Goal: Task Accomplishment & Management: Complete application form

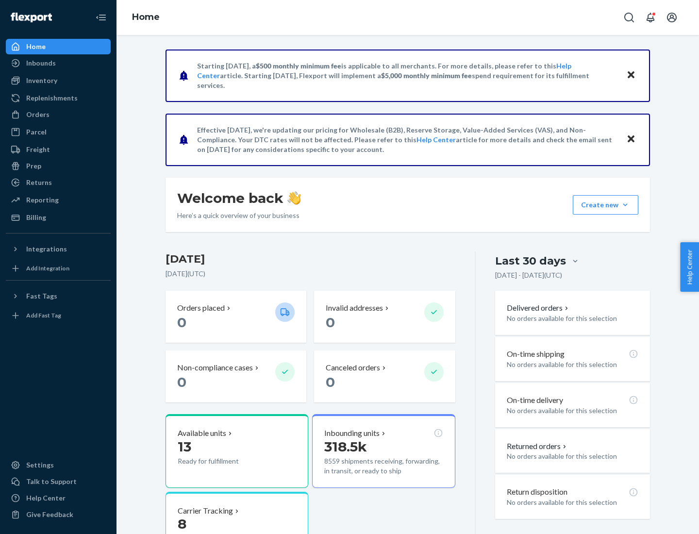
click at [625, 205] on button "Create new Create new inbound Create new order Create new product" at bounding box center [605, 204] width 65 height 19
click at [58, 63] on div "Inbounds" at bounding box center [58, 63] width 103 height 14
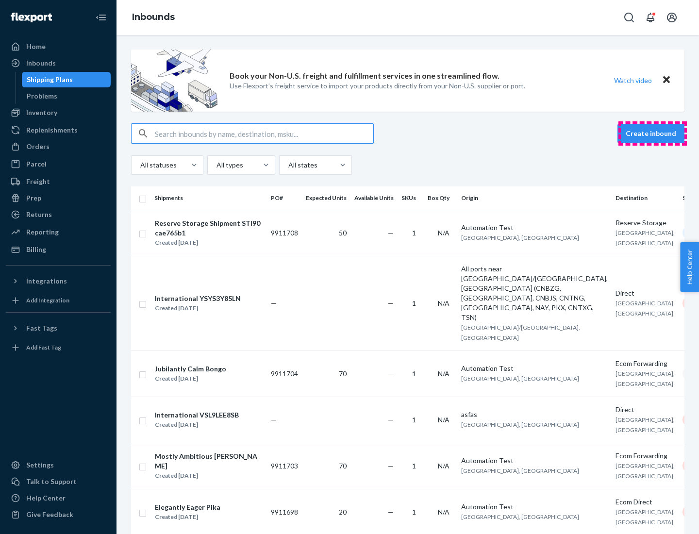
click at [652, 133] on button "Create inbound" at bounding box center [650, 133] width 67 height 19
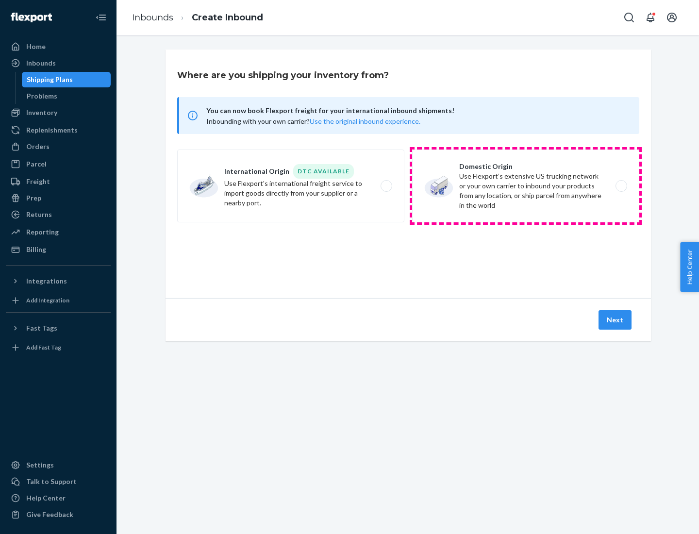
click at [525, 186] on label "Domestic Origin Use Flexport’s extensive US trucking network or your own carrie…" at bounding box center [525, 185] width 227 height 73
click at [621, 186] on input "Domestic Origin Use Flexport’s extensive US trucking network or your own carrie…" at bounding box center [624, 186] width 6 height 6
radio input "true"
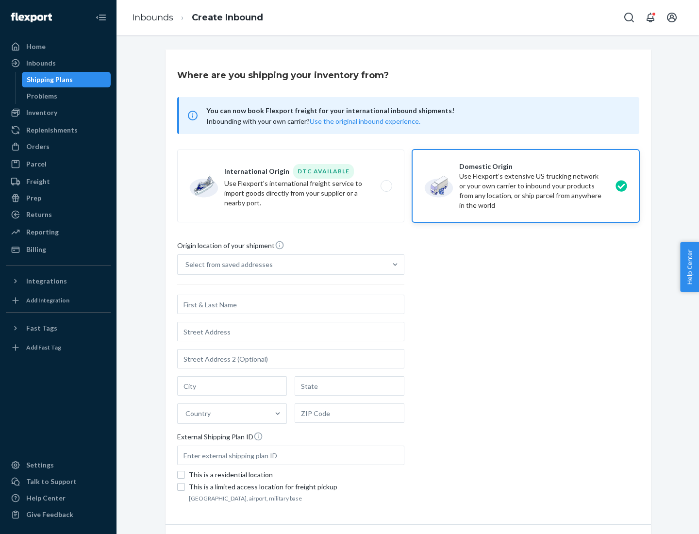
click at [227, 264] on div "Select from saved addresses" at bounding box center [228, 265] width 87 height 10
click at [186, 264] on input "Select from saved addresses" at bounding box center [185, 265] width 1 height 10
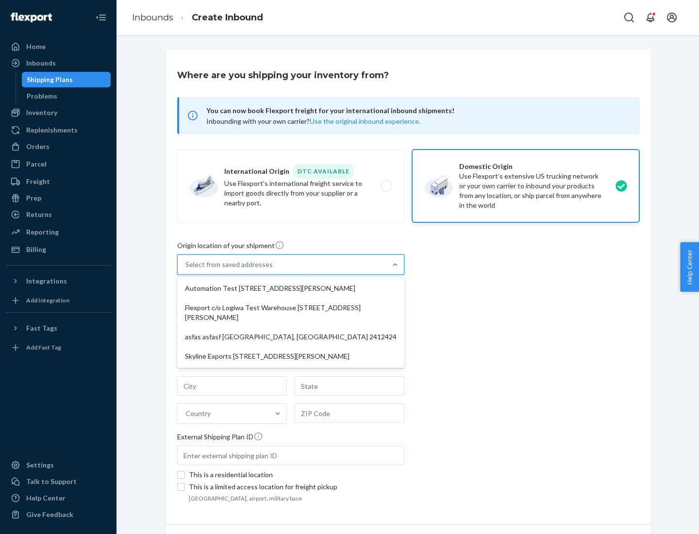
scroll to position [4, 0]
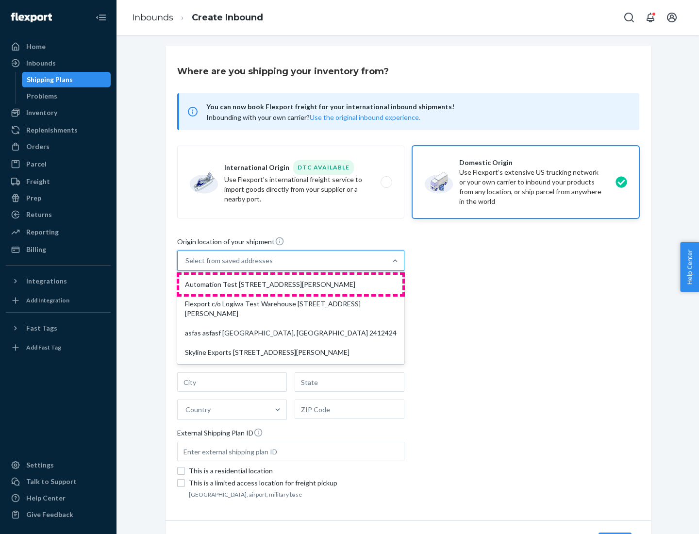
click at [291, 284] on div "Automation Test [STREET_ADDRESS][PERSON_NAME]" at bounding box center [290, 284] width 223 height 19
click at [186, 265] on input "option Automation Test [STREET_ADDRESS][PERSON_NAME] focused, 1 of 4. 4 results…" at bounding box center [185, 261] width 1 height 10
type input "Automation Test"
type input "9th Floor"
type input "[GEOGRAPHIC_DATA]"
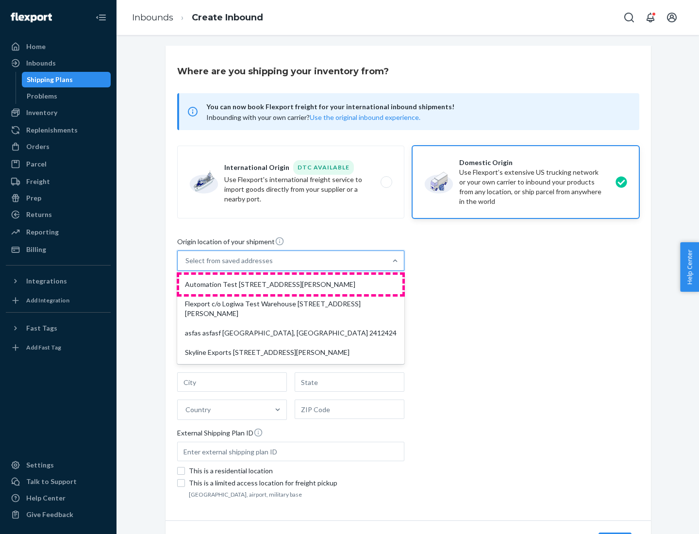
type input "CA"
type input "94104"
type input "[STREET_ADDRESS][PERSON_NAME]"
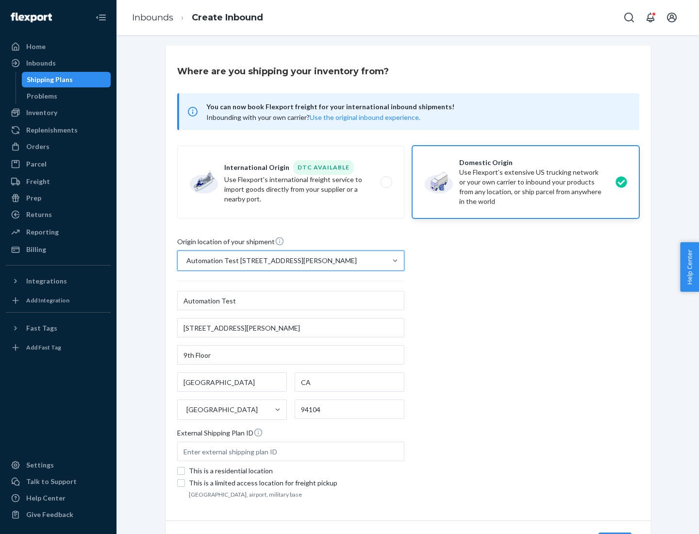
scroll to position [57, 0]
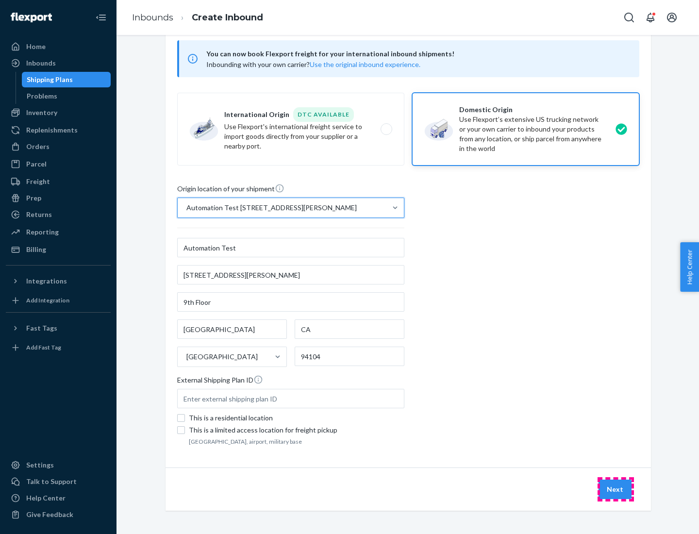
click at [615, 489] on button "Next" at bounding box center [614, 488] width 33 height 19
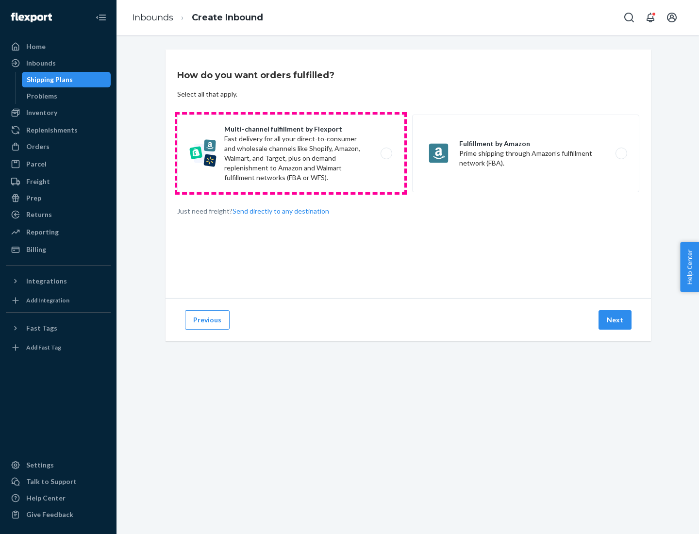
click at [291, 153] on label "Multi-channel fulfillment by Flexport Fast delivery for all your direct-to-cons…" at bounding box center [290, 154] width 227 height 78
click at [386, 153] on input "Multi-channel fulfillment by Flexport Fast delivery for all your direct-to-cons…" at bounding box center [389, 153] width 6 height 6
radio input "true"
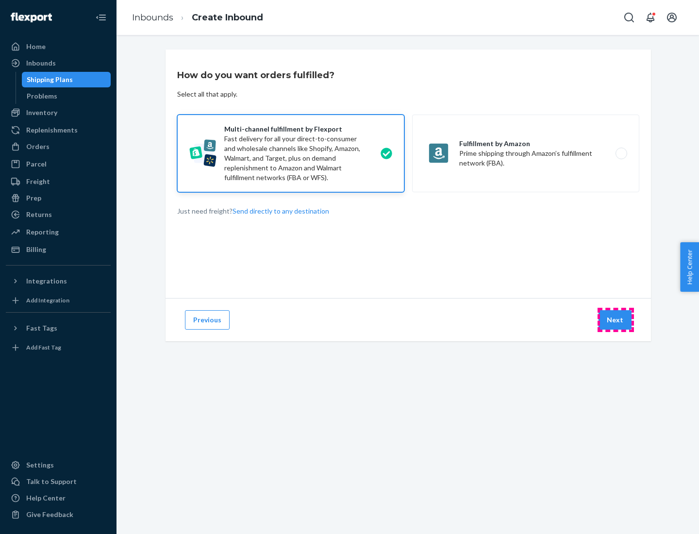
click at [615, 320] on button "Next" at bounding box center [614, 319] width 33 height 19
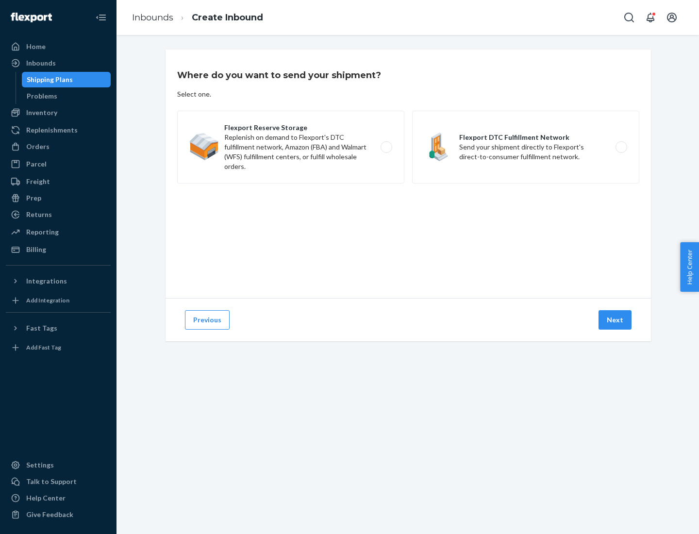
click at [525, 147] on label "Flexport DTC Fulfillment Network Send your shipment directly to Flexport's dire…" at bounding box center [525, 147] width 227 height 73
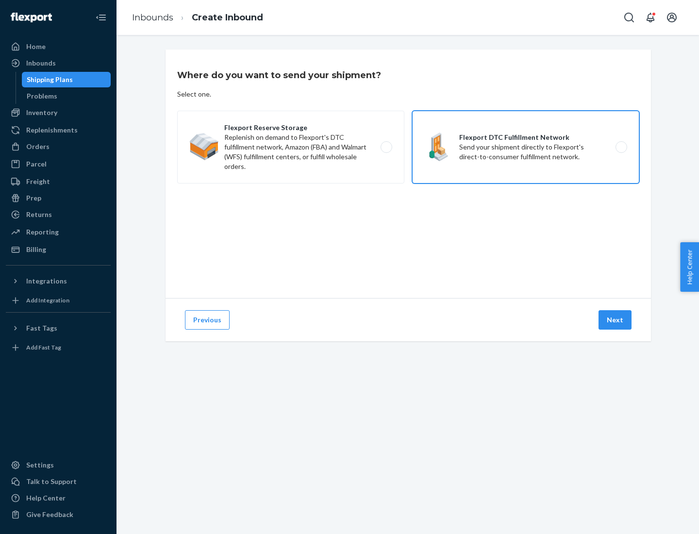
click at [621, 147] on input "Flexport DTC Fulfillment Network Send your shipment directly to Flexport's dire…" at bounding box center [624, 147] width 6 height 6
radio input "true"
click at [615, 320] on button "Next" at bounding box center [614, 319] width 33 height 19
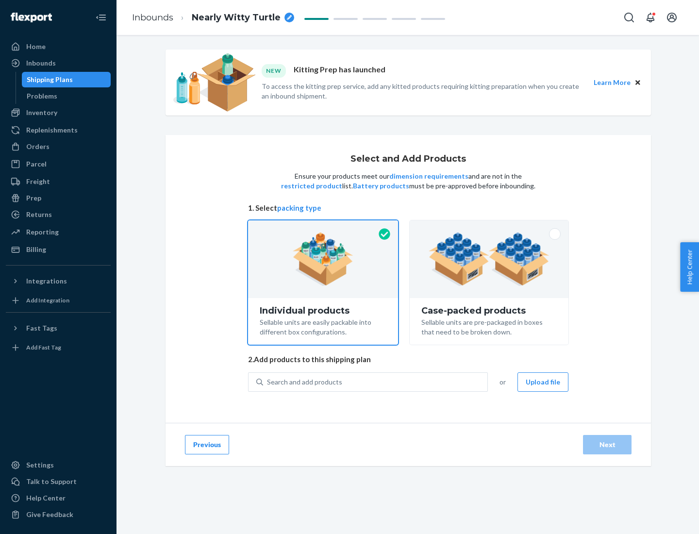
click at [489, 259] on img at bounding box center [488, 258] width 121 height 53
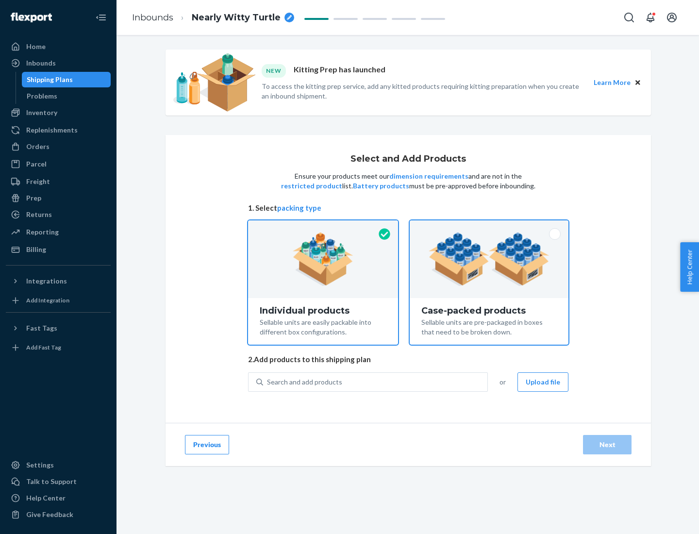
click at [489, 227] on input "Case-packed products Sellable units are pre-packaged in boxes that need to be b…" at bounding box center [489, 223] width 6 height 6
radio input "true"
radio input "false"
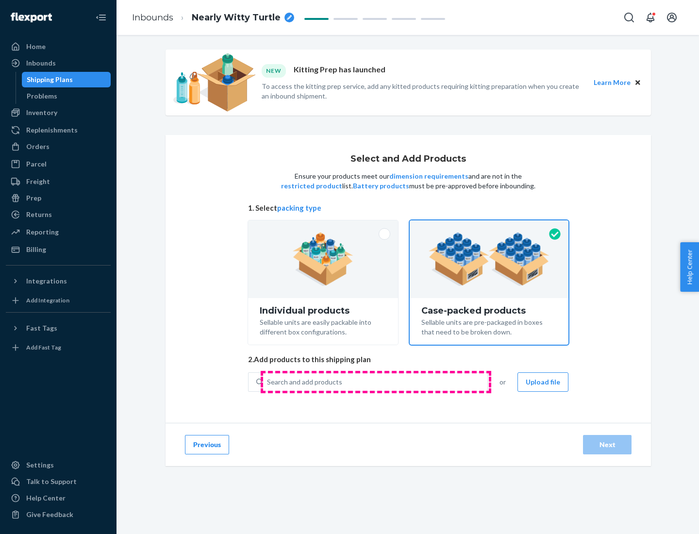
click at [376, 381] on div "Search and add products" at bounding box center [375, 381] width 224 height 17
click at [268, 381] on input "Search and add products" at bounding box center [267, 382] width 1 height 10
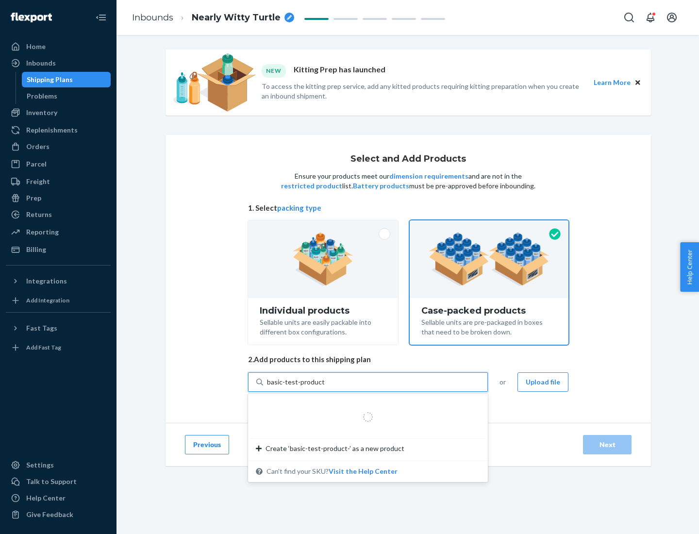
type input "basic-test-product-1"
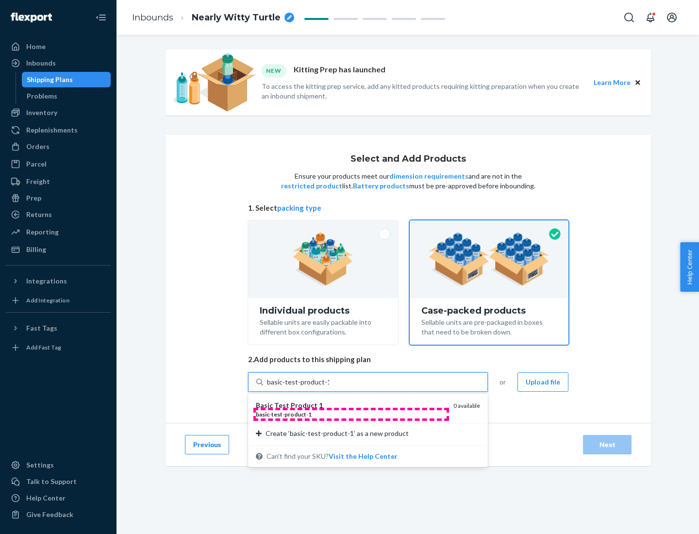
click at [351, 414] on div "basic - test - product - 1" at bounding box center [351, 414] width 190 height 8
click at [329, 387] on input "basic-test-product-1" at bounding box center [298, 382] width 62 height 10
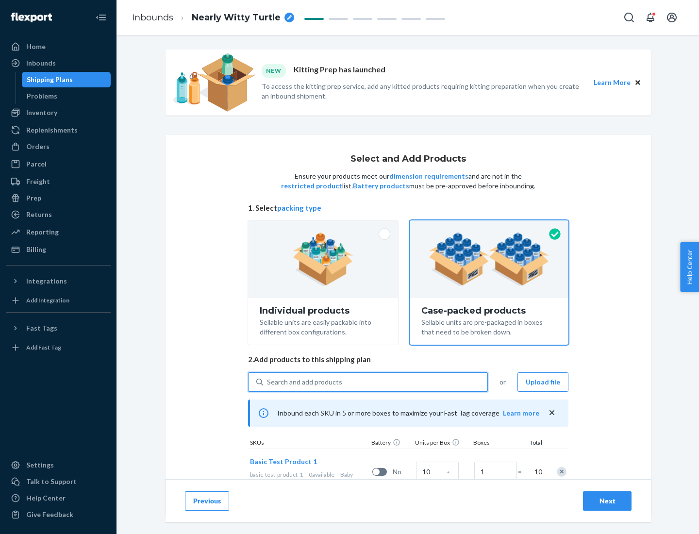
scroll to position [35, 0]
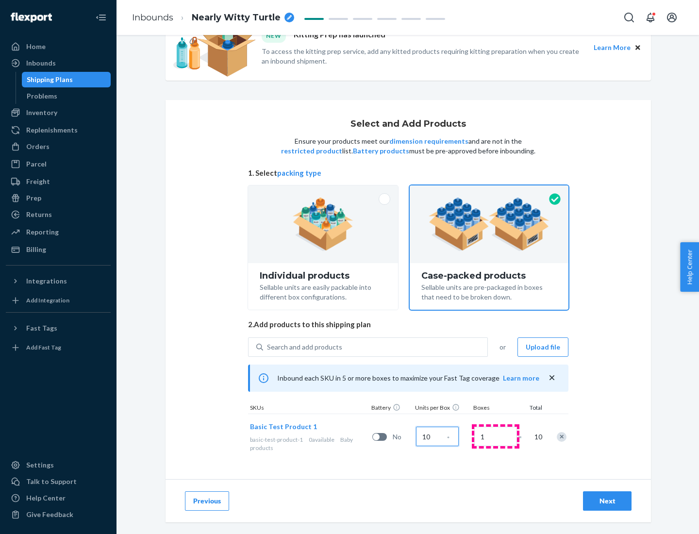
type input "10"
type input "7"
click at [607, 501] on div "Next" at bounding box center [607, 501] width 32 height 10
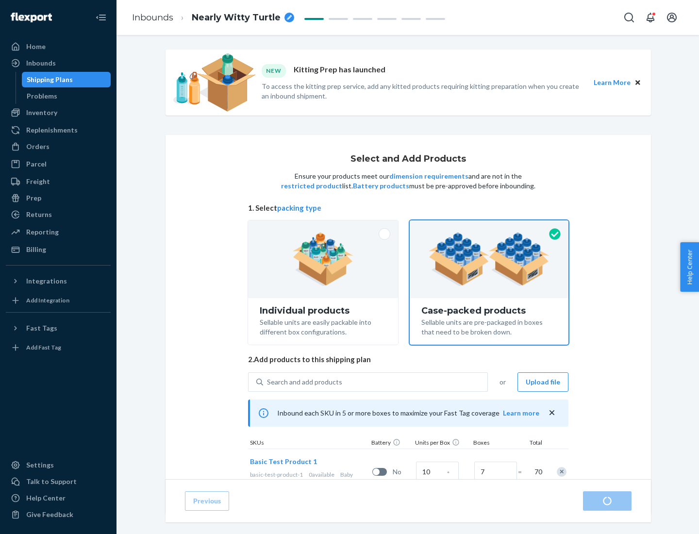
radio input "true"
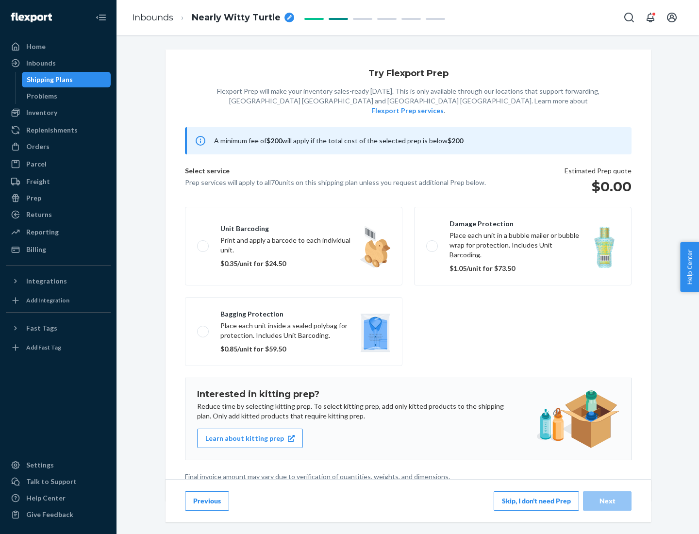
scroll to position [2, 0]
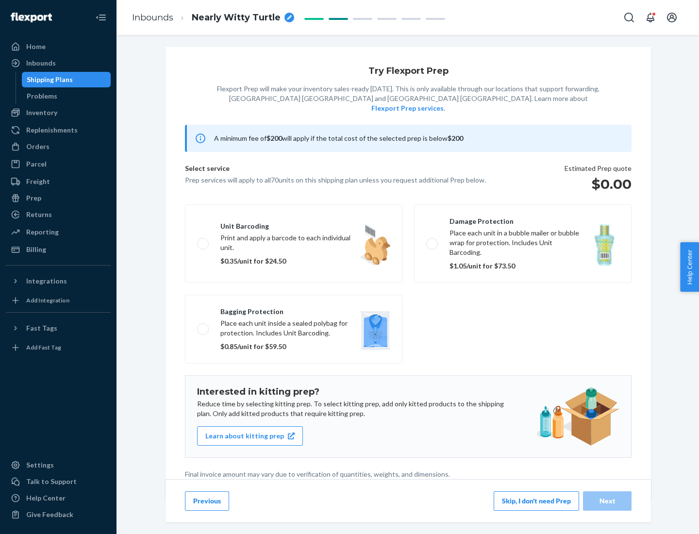
click at [294, 309] on label "Bagging protection Place each unit inside a sealed polybag for protection. Incl…" at bounding box center [293, 328] width 217 height 69
click at [203, 326] on input "Bagging protection Place each unit inside a sealed polybag for protection. Incl…" at bounding box center [200, 329] width 6 height 6
checkbox input "true"
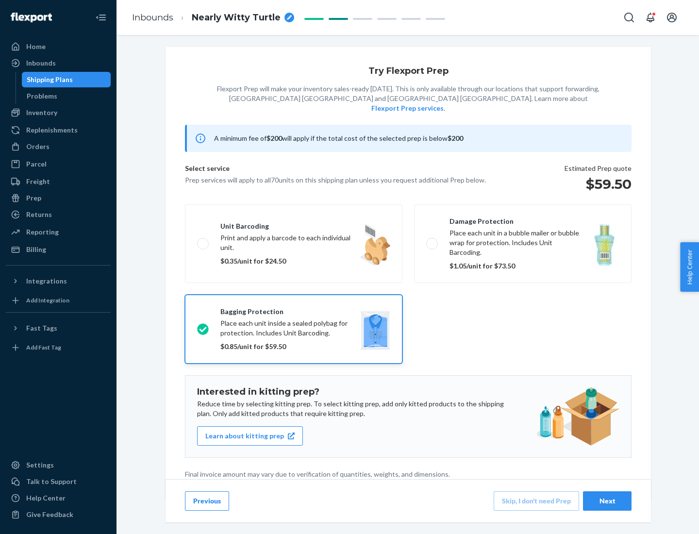
click at [607, 500] on div "Next" at bounding box center [607, 501] width 32 height 10
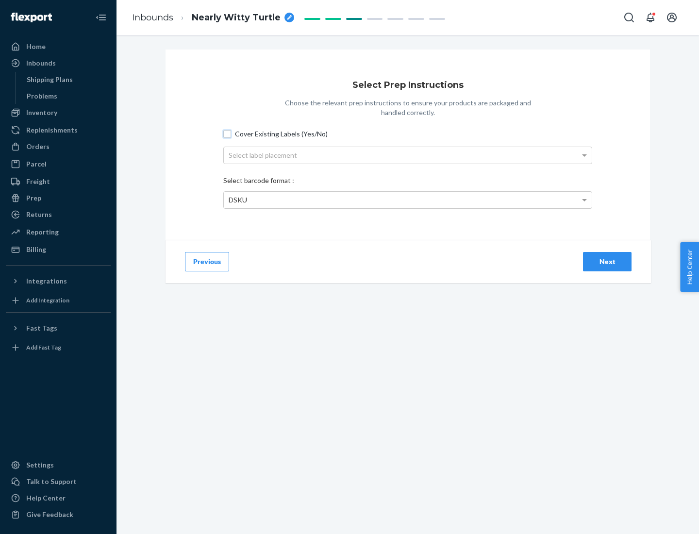
click at [227, 133] on input "Cover Existing Labels (Yes/No)" at bounding box center [227, 134] width 8 height 8
checkbox input "true"
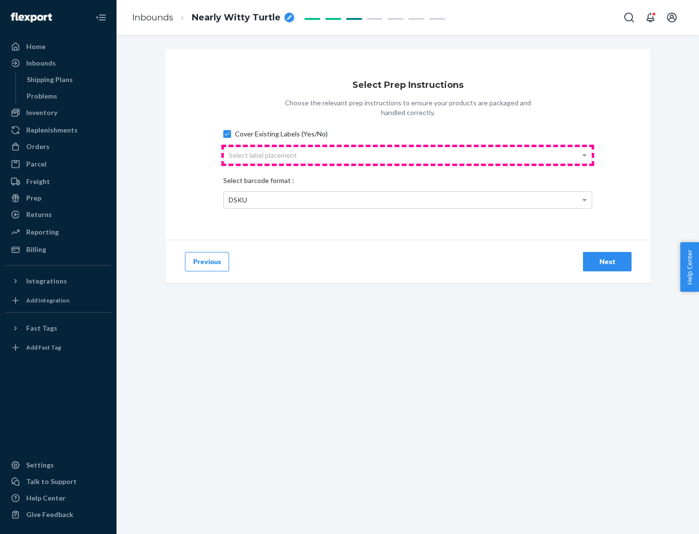
click at [408, 155] on div "Select label placement" at bounding box center [408, 155] width 368 height 16
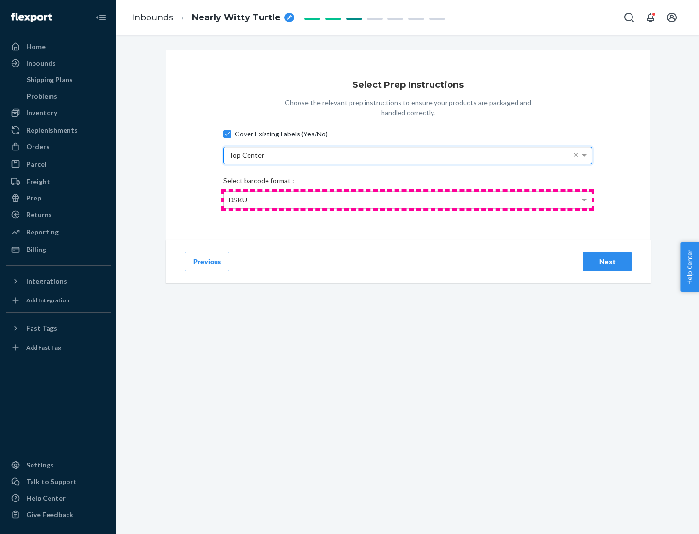
click at [408, 199] on div "DSKU" at bounding box center [408, 200] width 368 height 16
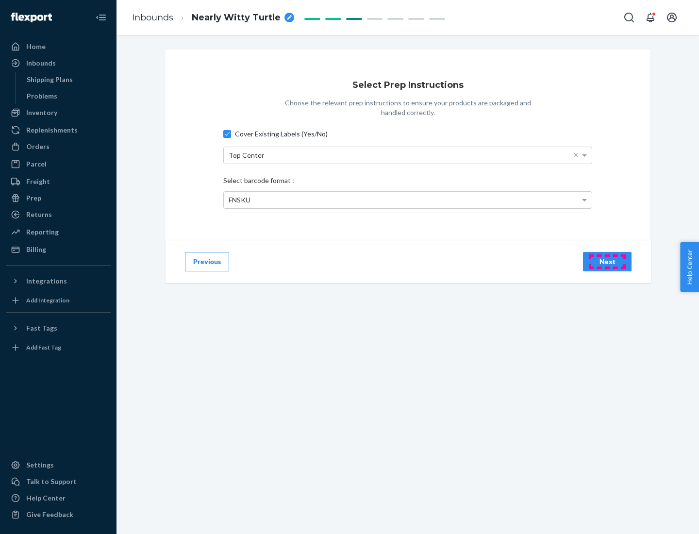
click at [607, 261] on div "Next" at bounding box center [607, 262] width 32 height 10
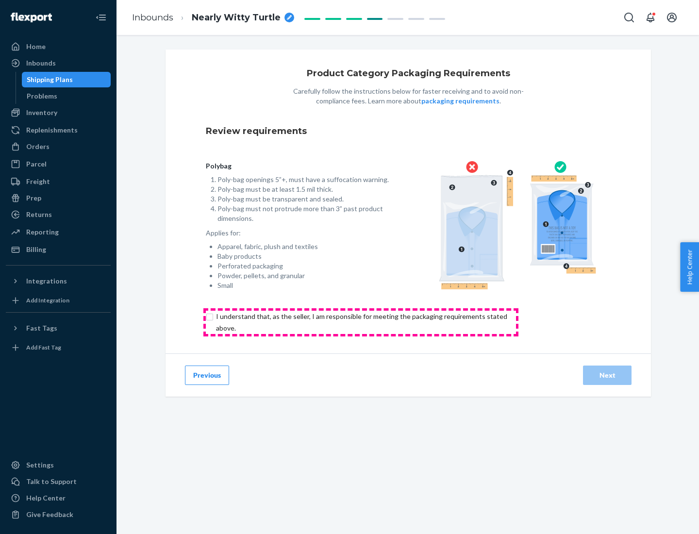
click at [360, 322] on input "checkbox" at bounding box center [367, 322] width 323 height 23
checkbox input "true"
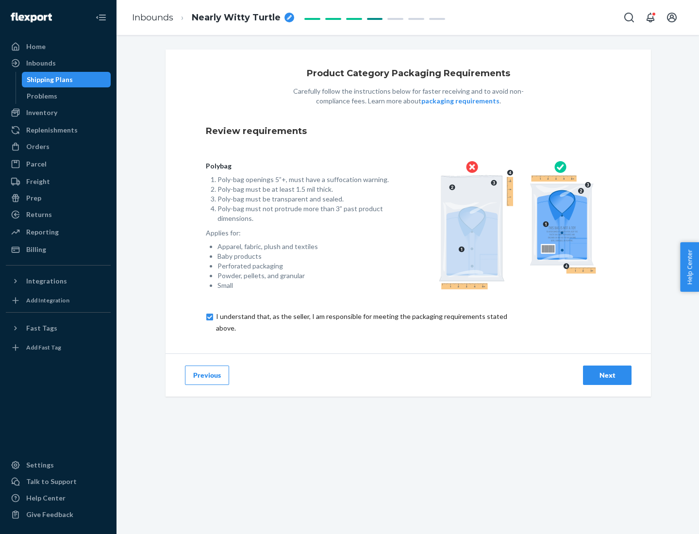
click at [607, 375] on div "Next" at bounding box center [607, 375] width 32 height 10
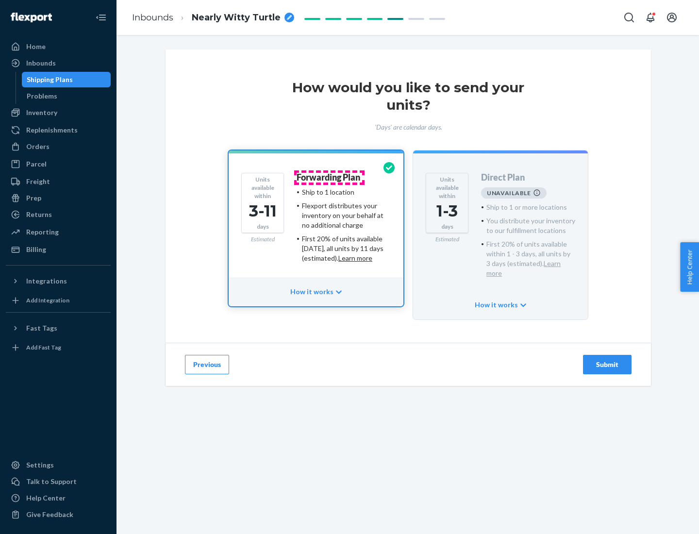
click at [329, 177] on h4 "Forwarding Plan" at bounding box center [328, 178] width 64 height 10
click at [607, 360] on div "Submit" at bounding box center [607, 365] width 32 height 10
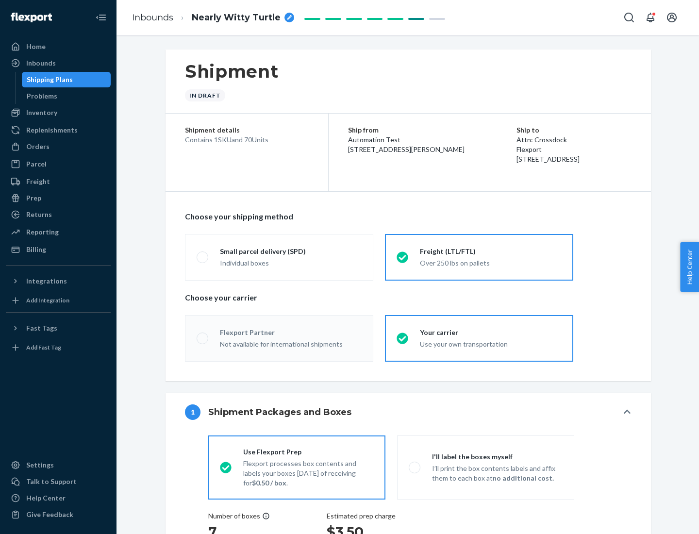
radio input "true"
radio input "false"
radio input "true"
radio input "false"
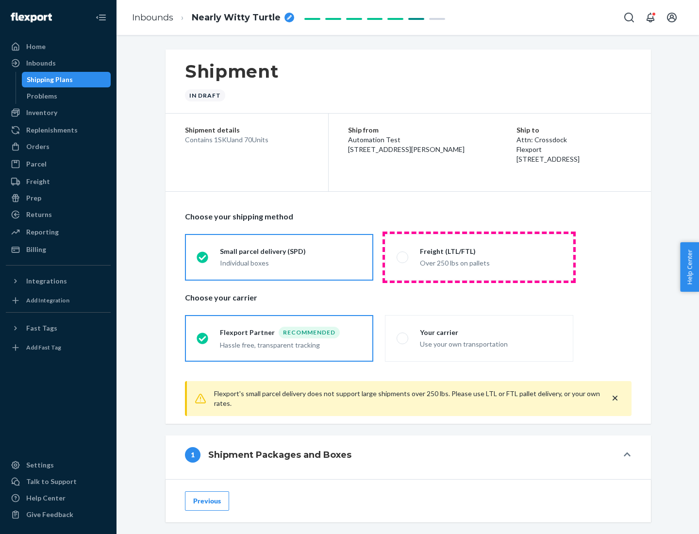
click at [479, 257] on div "Over 250 lbs on pallets" at bounding box center [491, 262] width 142 height 12
click at [403, 257] on input "Freight (LTL/FTL) Over 250 lbs on pallets" at bounding box center [399, 257] width 6 height 6
radio input "true"
radio input "false"
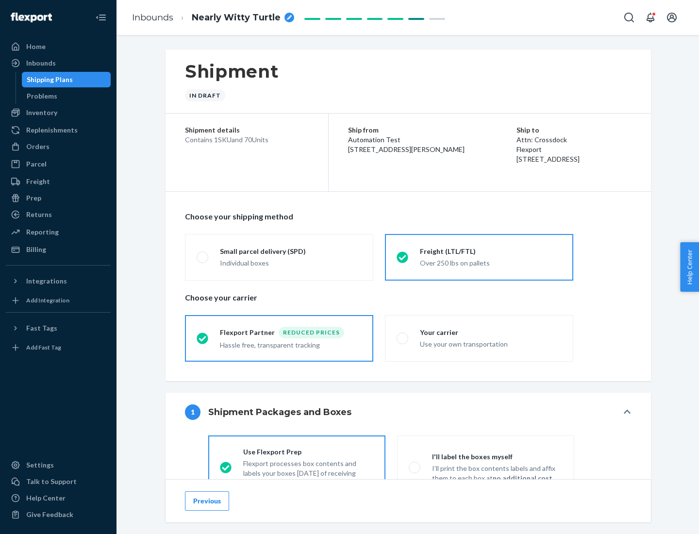
scroll to position [54, 0]
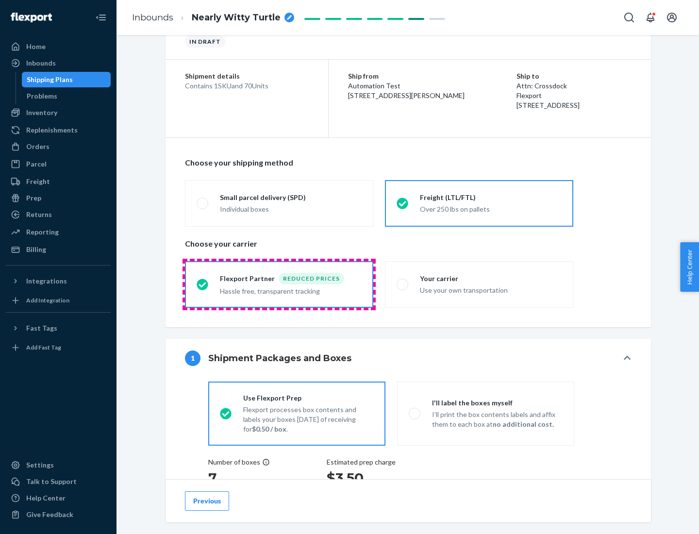
click at [279, 284] on div "Hassle free, transparent tracking" at bounding box center [291, 290] width 142 height 12
click at [203, 284] on input "Flexport Partner Reduced prices Hassle free, transparent tracking" at bounding box center [199, 284] width 6 height 6
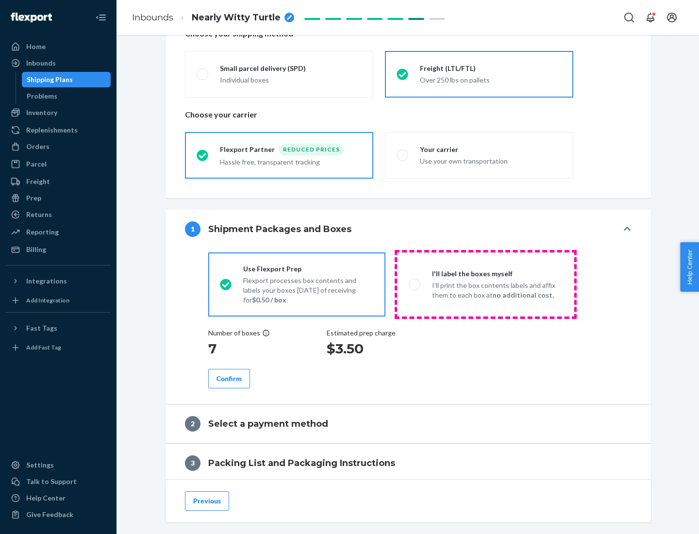
click at [485, 284] on p "I’ll print the box contents labels and affix them to each box at no additional …" at bounding box center [497, 289] width 131 height 19
click at [415, 284] on input "I'll label the boxes myself I’ll print the box contents labels and affix them t…" at bounding box center [412, 284] width 6 height 6
radio input "true"
radio input "false"
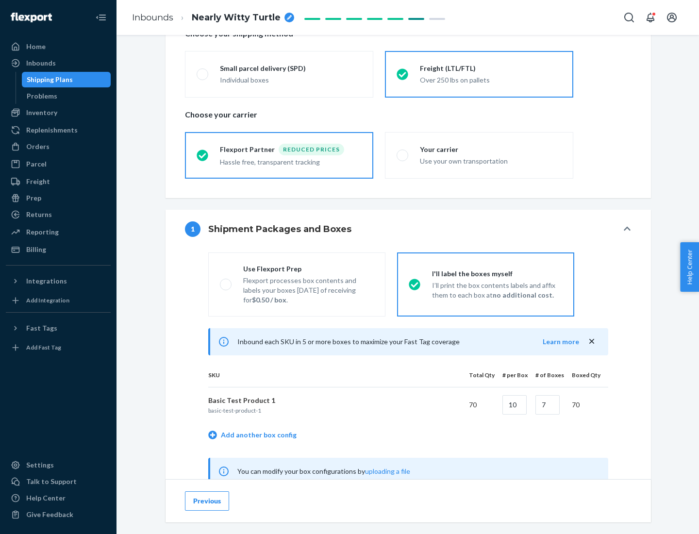
scroll to position [303, 0]
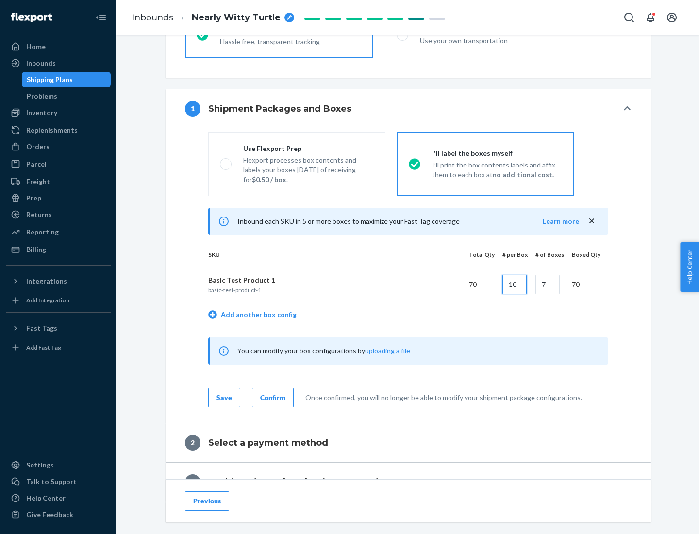
type input "10"
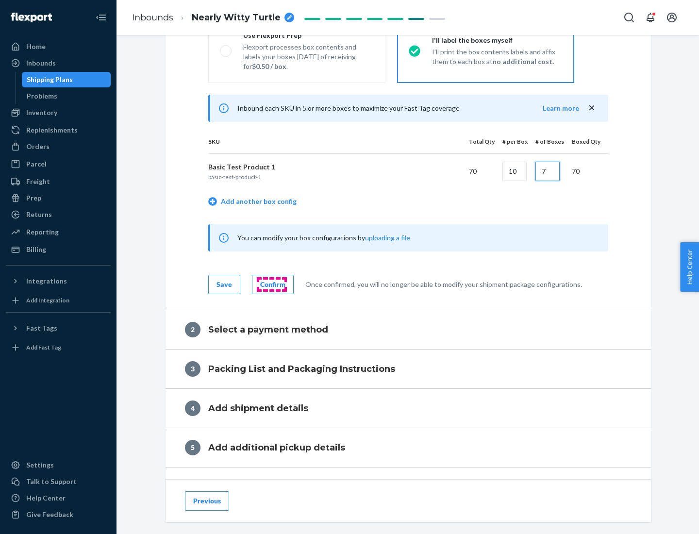
type input "7"
click at [271, 284] on div "Confirm" at bounding box center [272, 284] width 25 height 10
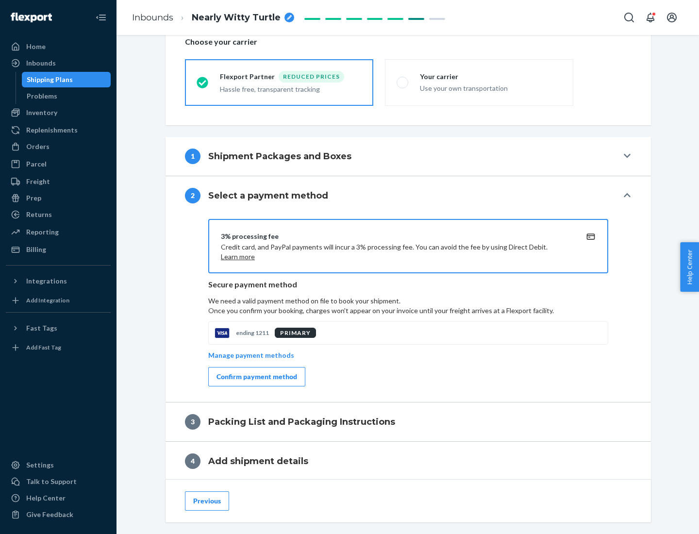
scroll to position [348, 0]
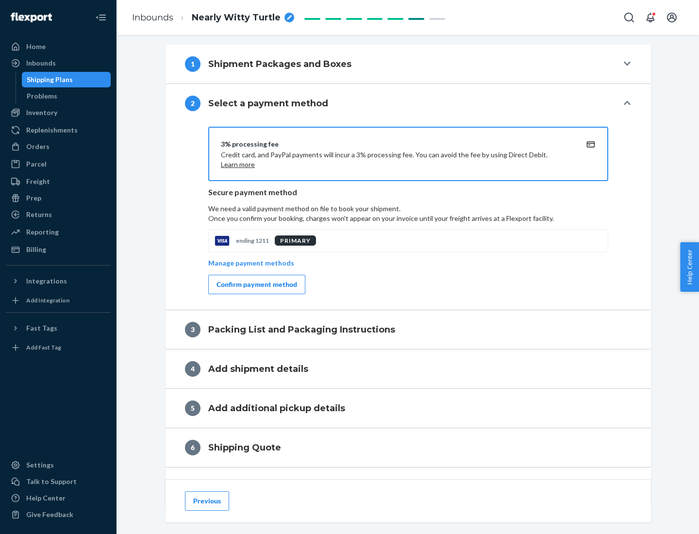
click at [256, 284] on div "Confirm payment method" at bounding box center [256, 284] width 81 height 10
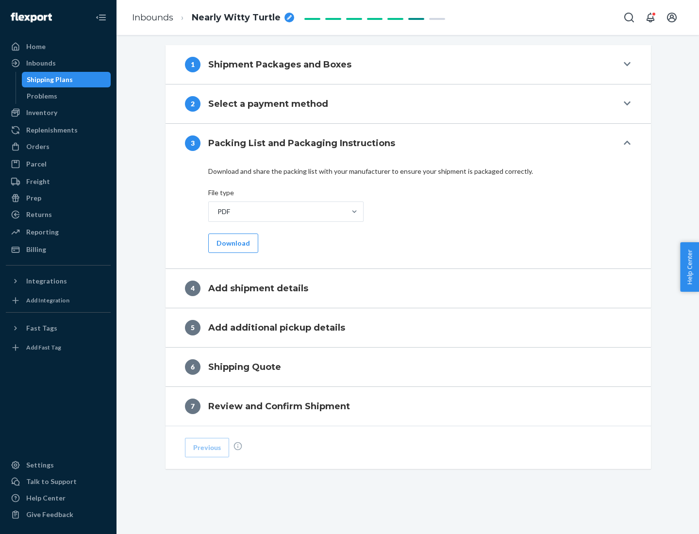
scroll to position [306, 0]
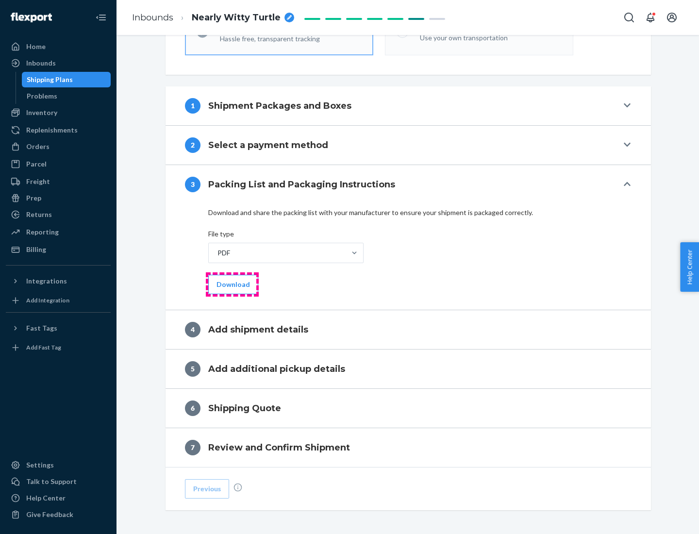
click at [232, 284] on button "Download" at bounding box center [233, 284] width 50 height 19
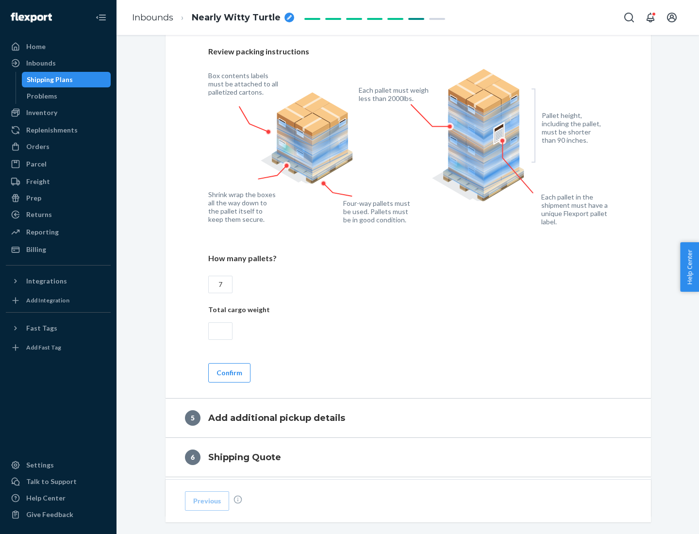
scroll to position [630, 0]
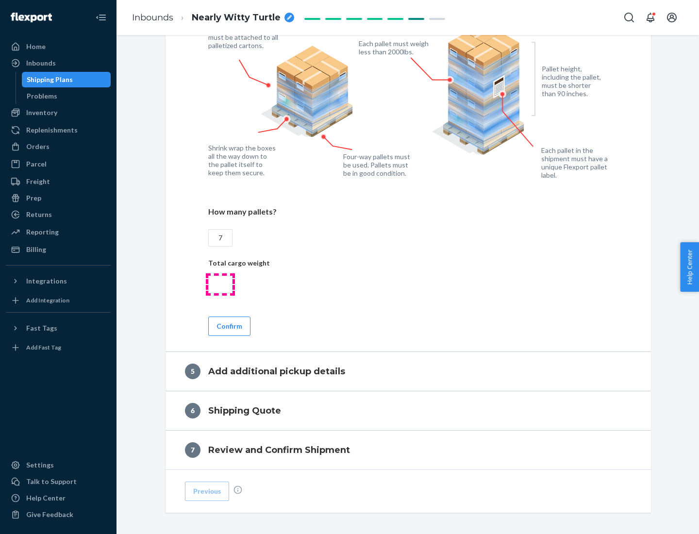
type input "7"
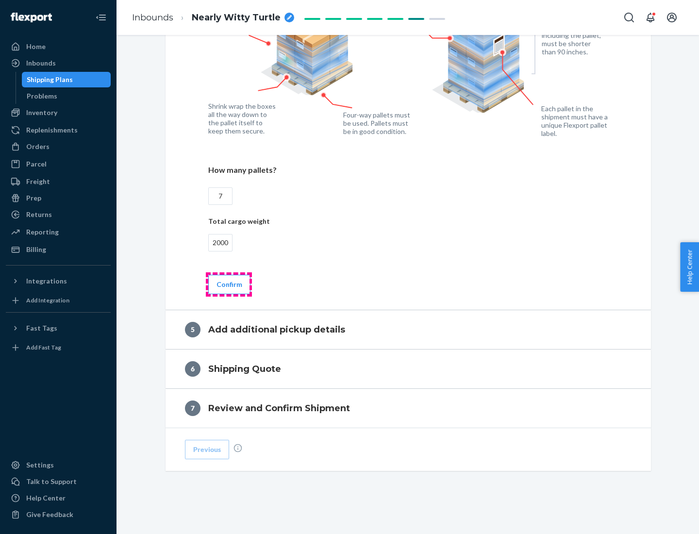
type input "2000"
click at [229, 284] on button "Confirm" at bounding box center [229, 284] width 42 height 19
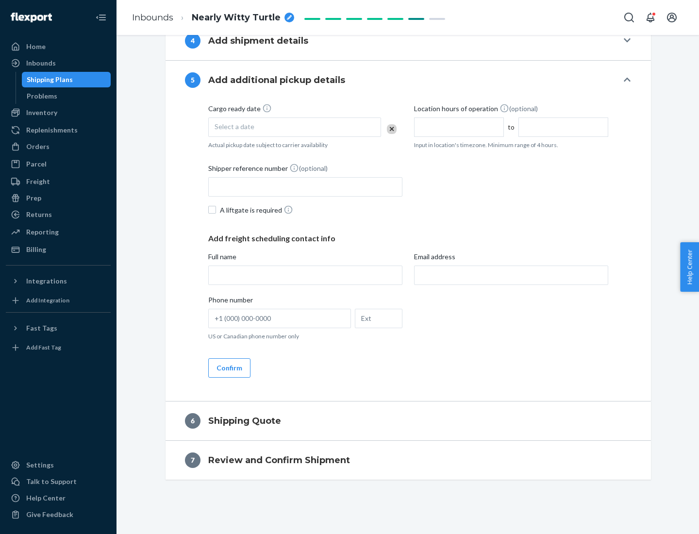
scroll to position [332, 0]
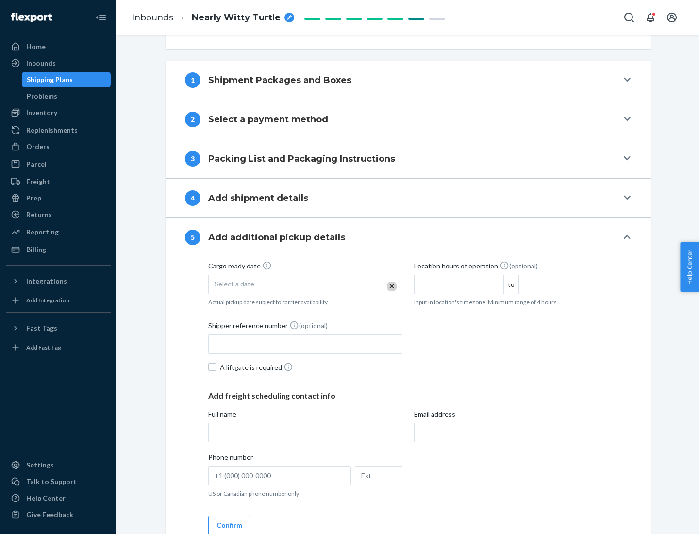
click at [294, 284] on div "Select a date" at bounding box center [294, 284] width 173 height 19
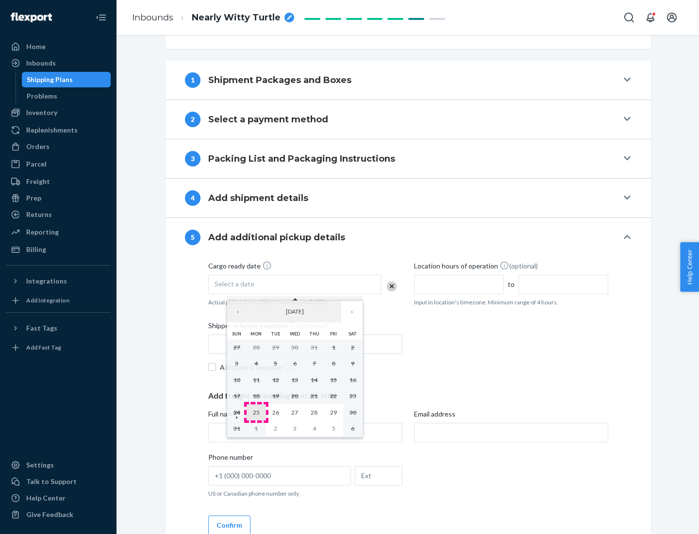
click at [256, 412] on abbr "25" at bounding box center [256, 412] width 7 height 7
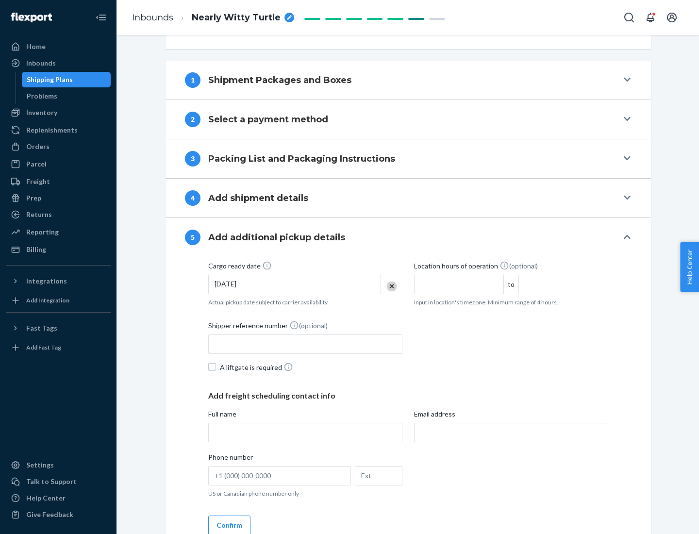
scroll to position [480, 0]
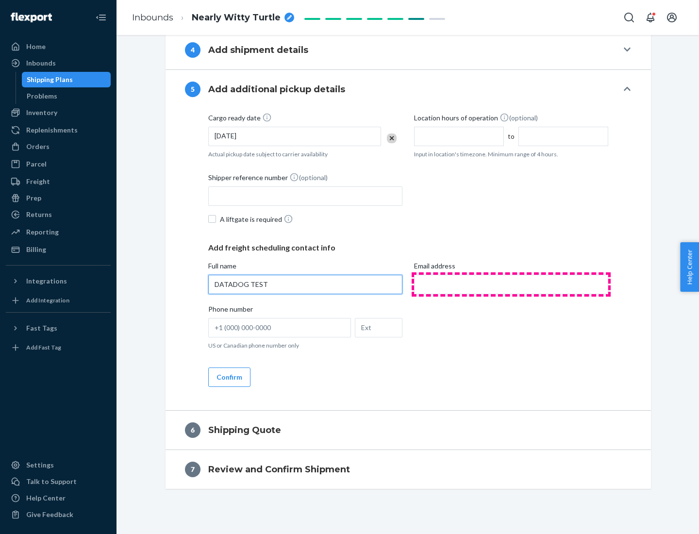
type input "DATADOG TEST"
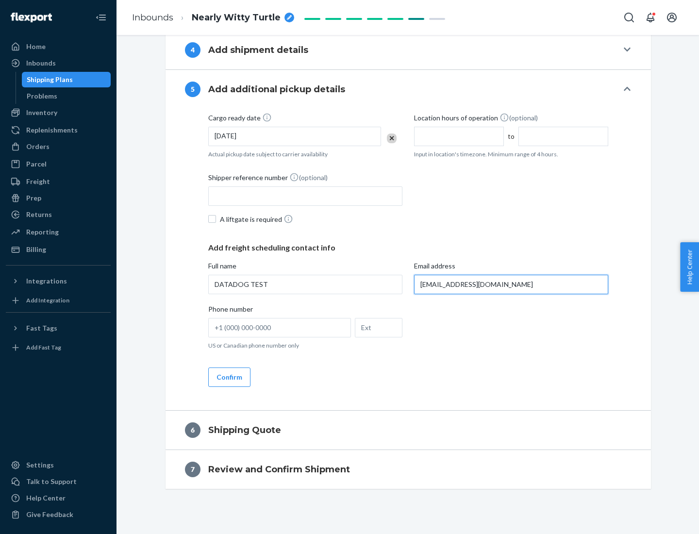
scroll to position [489, 0]
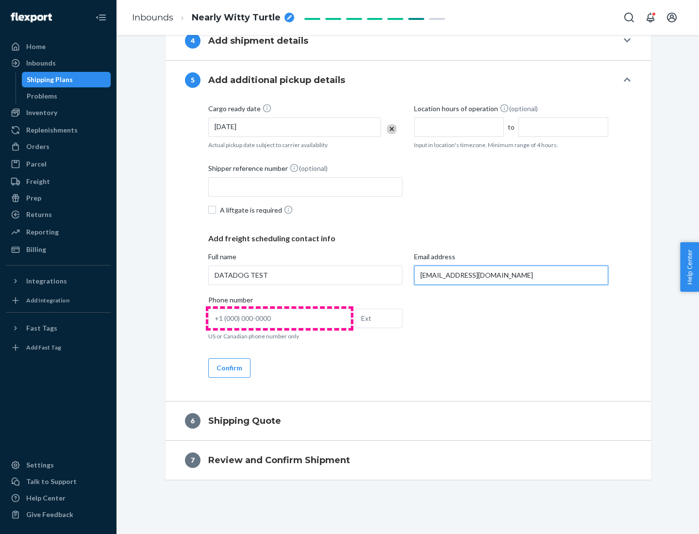
type input "[EMAIL_ADDRESS][DOMAIN_NAME]"
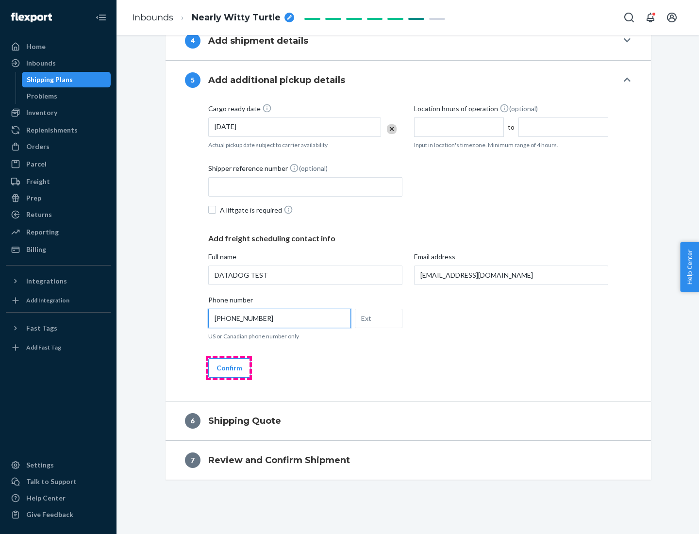
type input "[PHONE_NUMBER]"
click at [229, 367] on button "Confirm" at bounding box center [229, 367] width 42 height 19
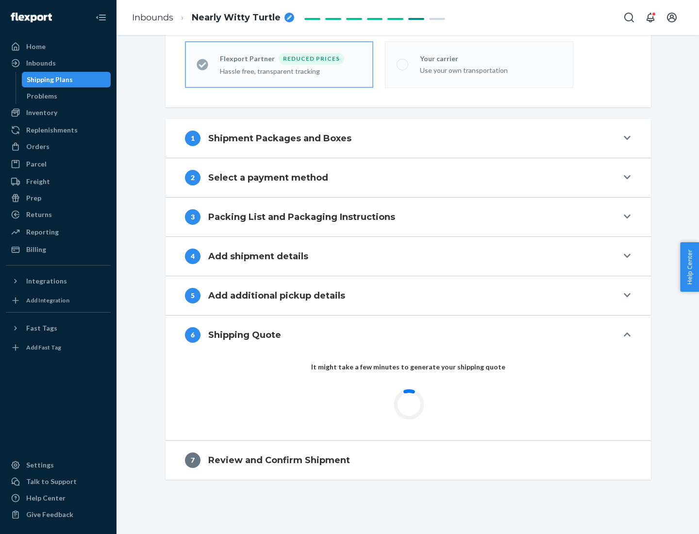
scroll to position [309, 0]
